Goal: Task Accomplishment & Management: Manage account settings

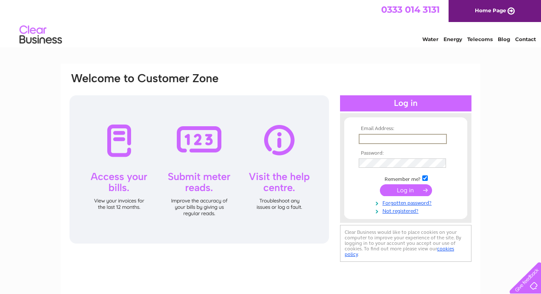
click at [381, 138] on input "text" at bounding box center [403, 139] width 88 height 10
type input "creditors@rother.gov.uk"
click at [408, 189] on input "submit" at bounding box center [406, 190] width 52 height 12
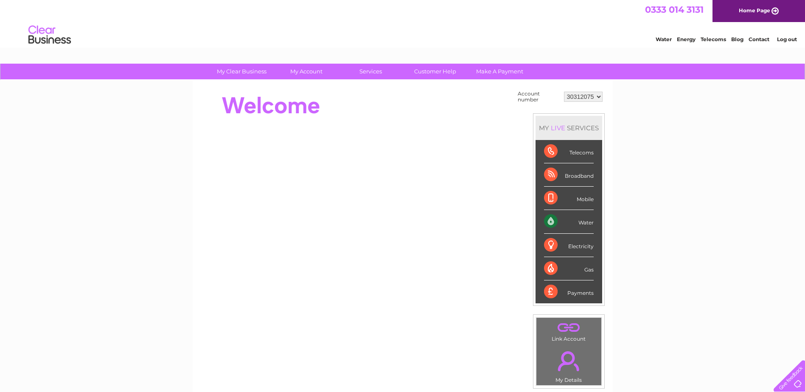
click at [541, 39] on link "Water" at bounding box center [663, 39] width 16 height 6
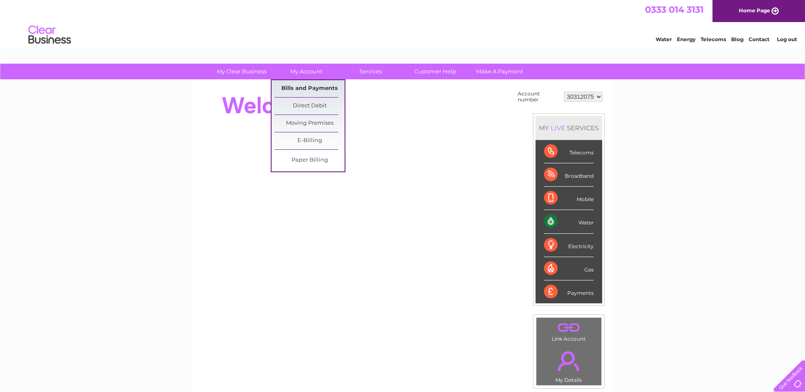
click at [322, 90] on link "Bills and Payments" at bounding box center [309, 88] width 70 height 17
click at [290, 87] on link "Bills and Payments" at bounding box center [309, 88] width 70 height 17
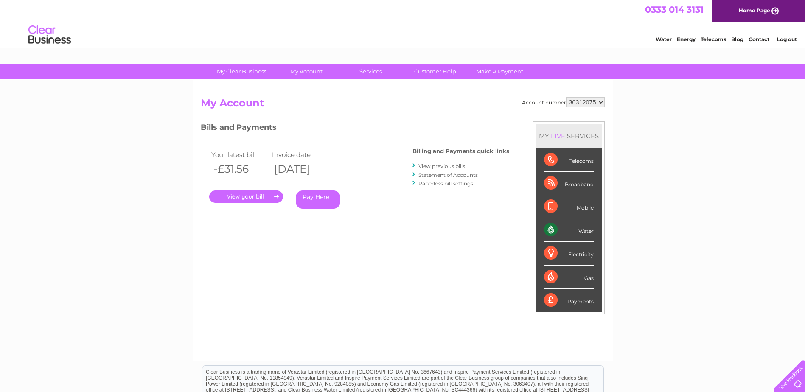
click at [245, 196] on link "." at bounding box center [246, 196] width 74 height 12
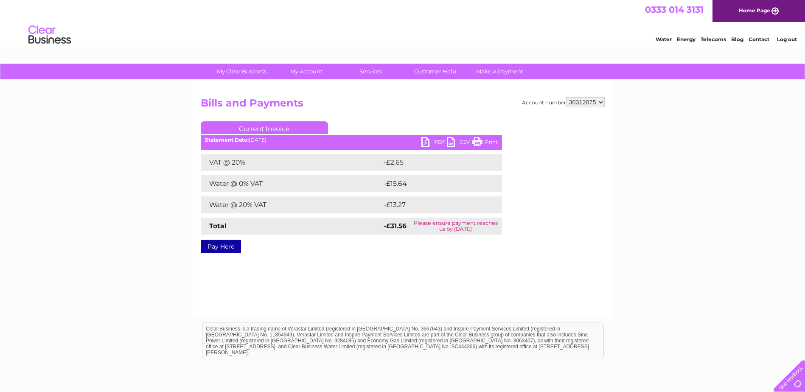
click at [427, 142] on link "PDF" at bounding box center [433, 143] width 25 height 12
click at [601, 101] on select "30312075" at bounding box center [585, 102] width 39 height 10
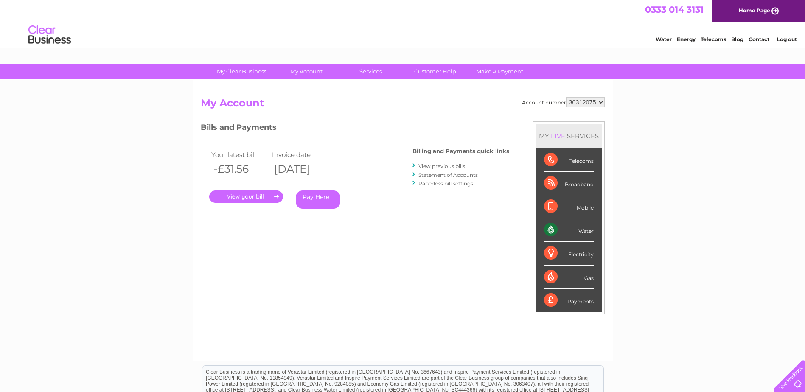
click at [443, 166] on link "View previous bills" at bounding box center [441, 166] width 47 height 6
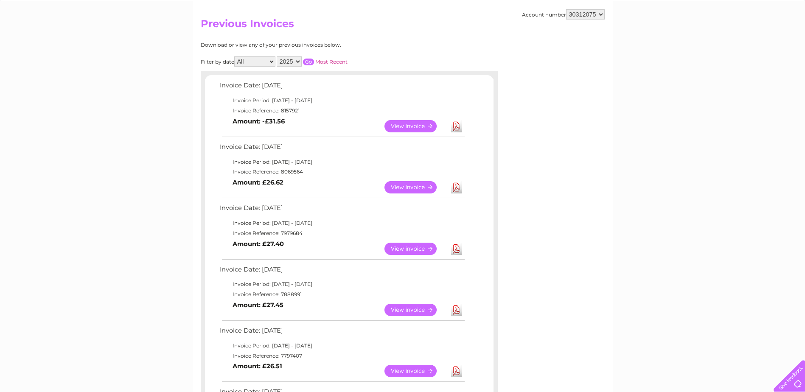
scroll to position [85, 0]
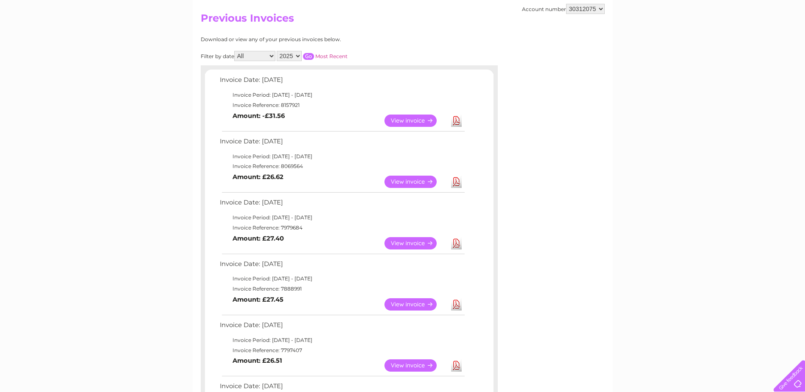
click at [413, 182] on link "View" at bounding box center [415, 182] width 62 height 12
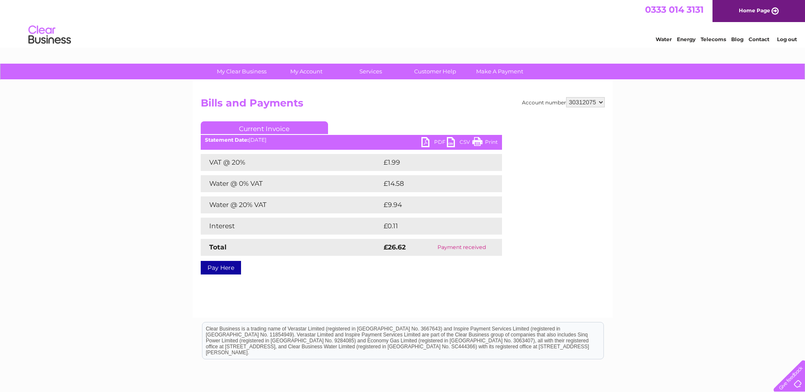
click at [425, 140] on link "PDF" at bounding box center [433, 143] width 25 height 12
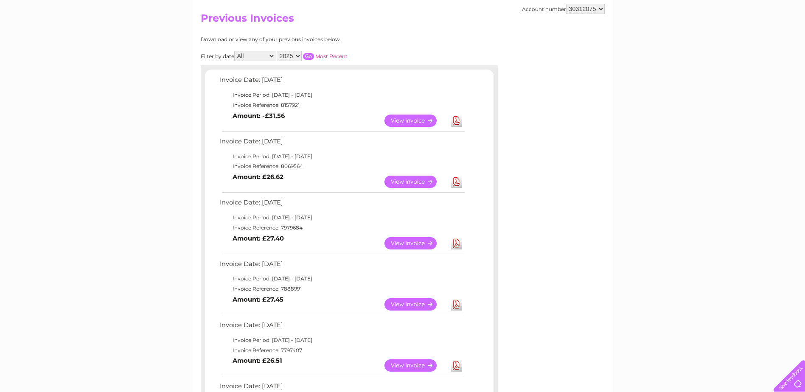
click at [421, 243] on link "View" at bounding box center [415, 243] width 62 height 12
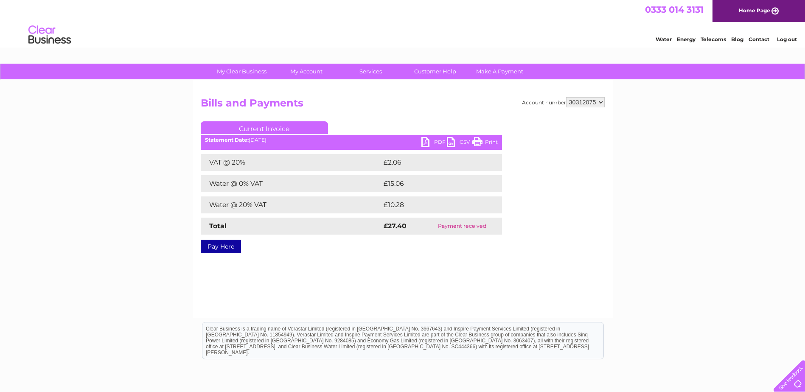
click at [429, 143] on link "PDF" at bounding box center [433, 143] width 25 height 12
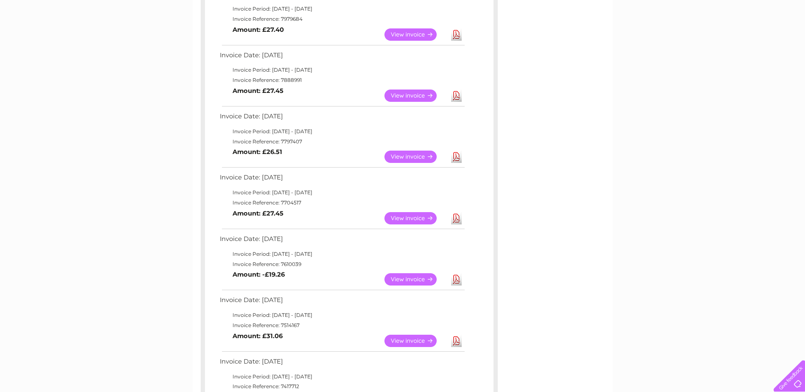
scroll to position [297, 0]
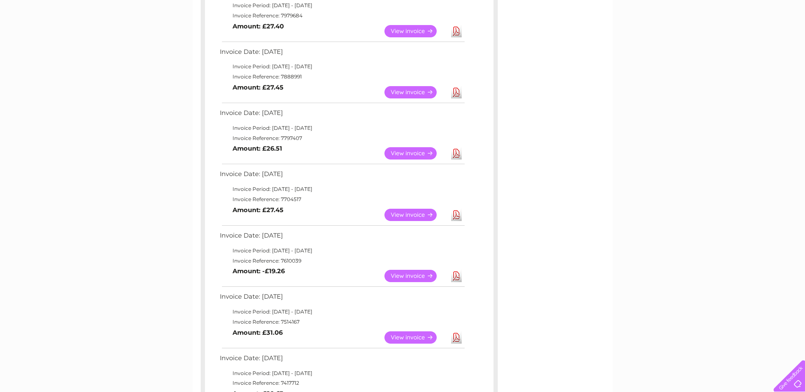
click at [422, 89] on link "View" at bounding box center [415, 92] width 62 height 12
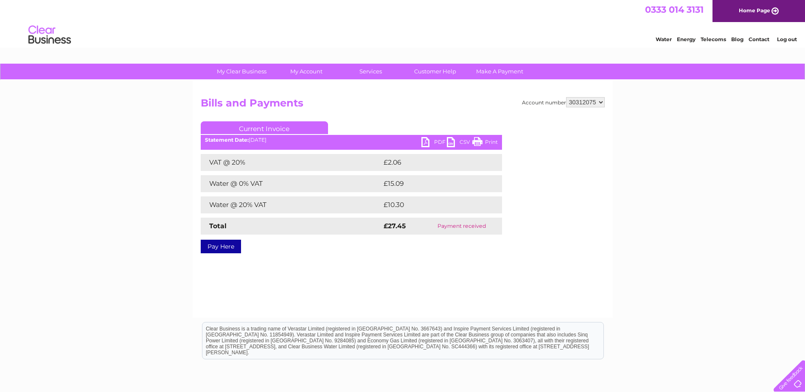
click at [421, 140] on link "PDF" at bounding box center [433, 143] width 25 height 12
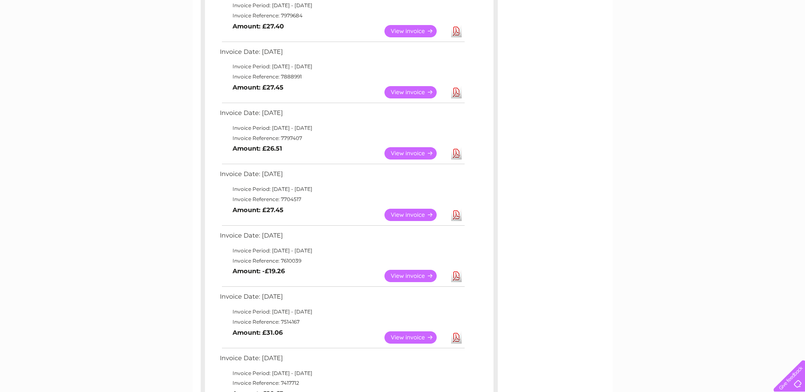
click at [428, 152] on link "View" at bounding box center [415, 153] width 62 height 12
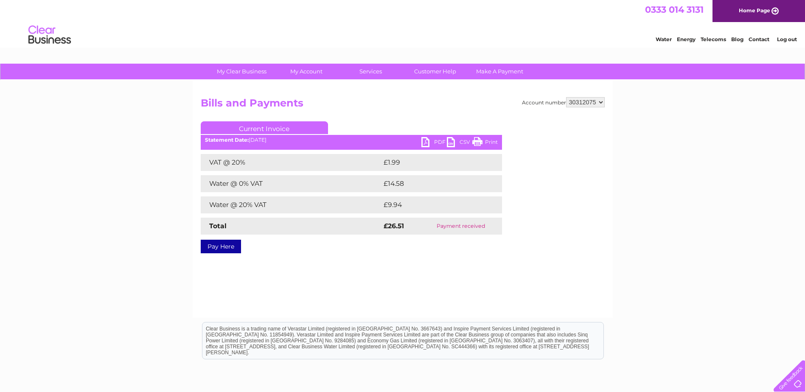
click at [424, 140] on link "PDF" at bounding box center [433, 143] width 25 height 12
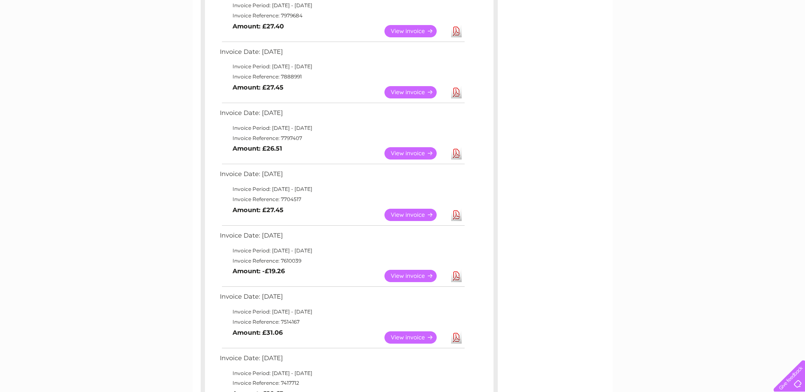
click at [417, 212] on link "View" at bounding box center [415, 215] width 62 height 12
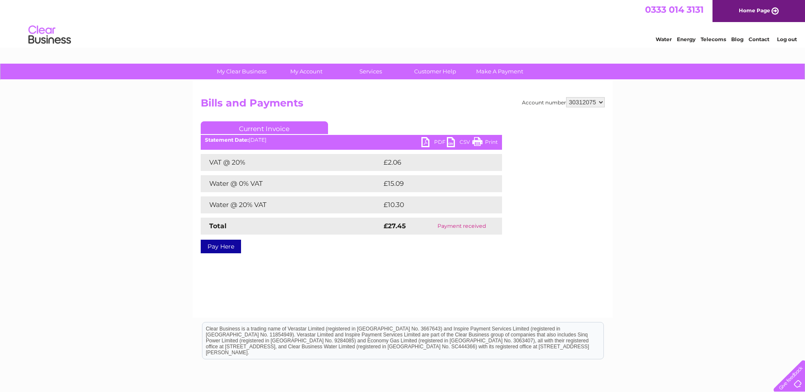
click at [431, 144] on link "PDF" at bounding box center [433, 143] width 25 height 12
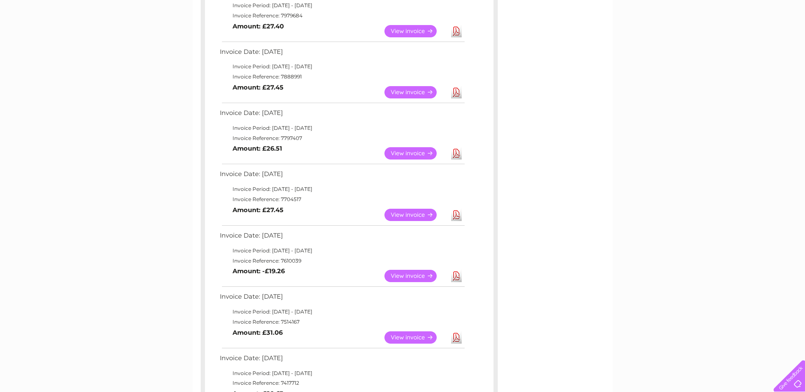
click at [409, 277] on link "View" at bounding box center [415, 276] width 62 height 12
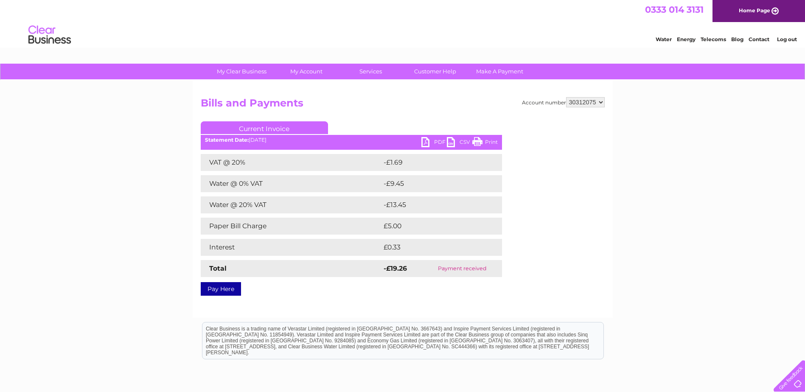
click at [426, 140] on link "PDF" at bounding box center [433, 143] width 25 height 12
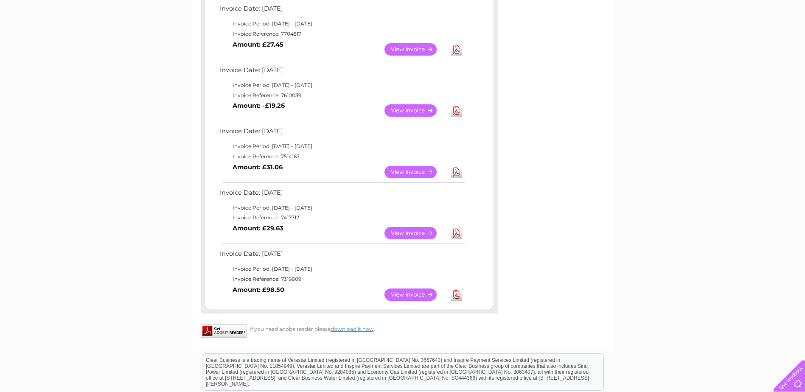
scroll to position [467, 0]
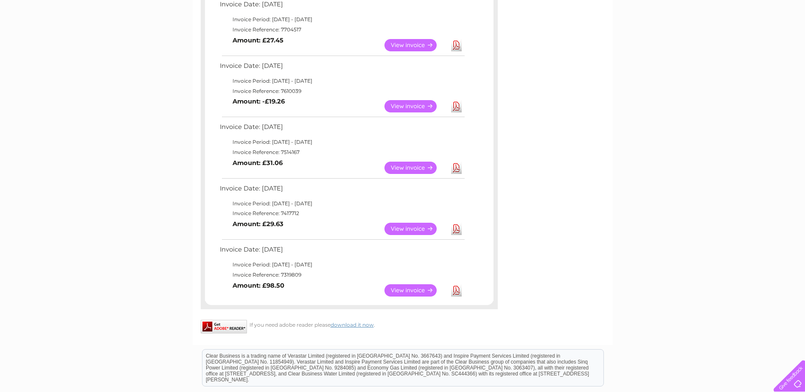
click at [409, 168] on link "View" at bounding box center [415, 168] width 62 height 12
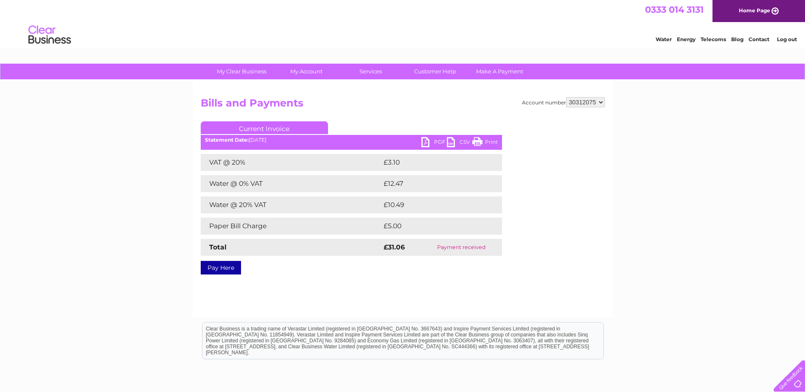
click at [424, 142] on link "PDF" at bounding box center [433, 143] width 25 height 12
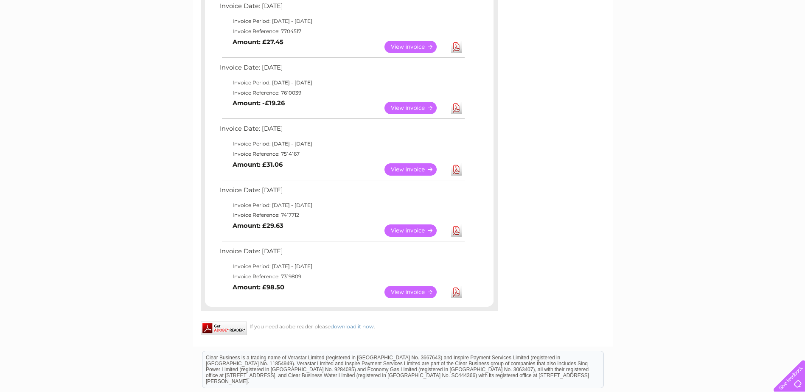
click at [420, 235] on link "View" at bounding box center [415, 230] width 62 height 12
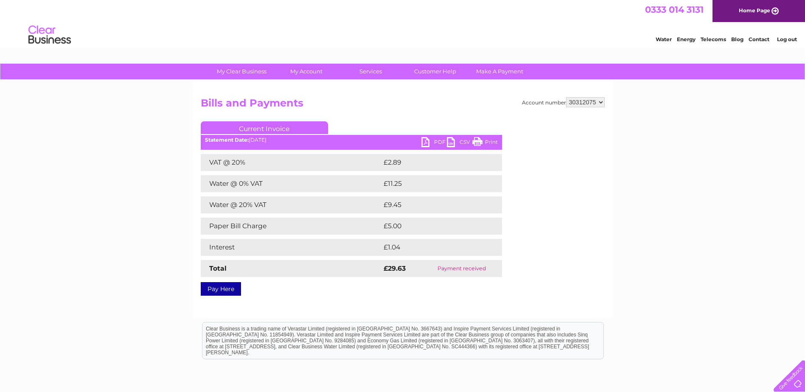
click at [426, 147] on link "PDF" at bounding box center [433, 143] width 25 height 12
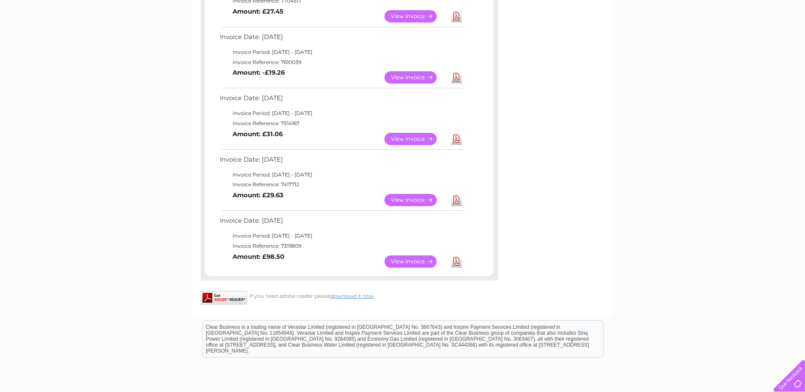
scroll to position [550, 0]
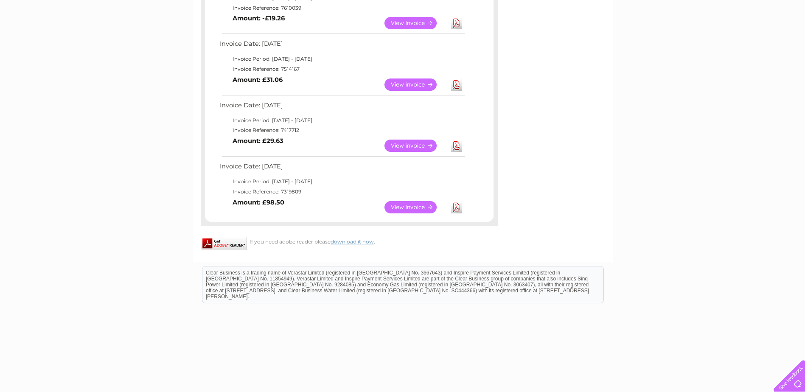
click at [415, 208] on link "View" at bounding box center [415, 207] width 62 height 12
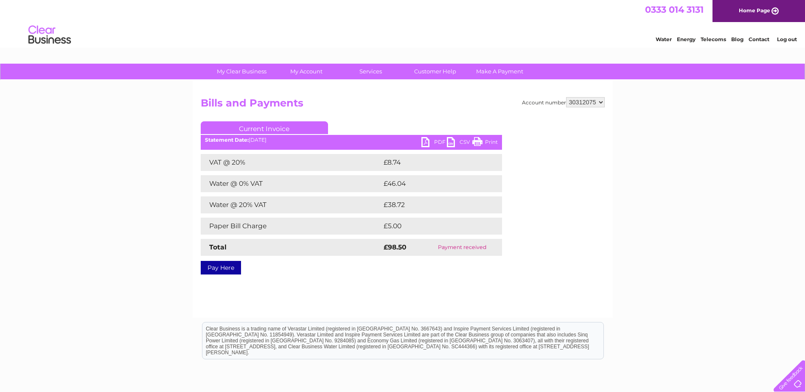
click at [430, 142] on link "PDF" at bounding box center [433, 143] width 25 height 12
